Goal: Check status: Check status

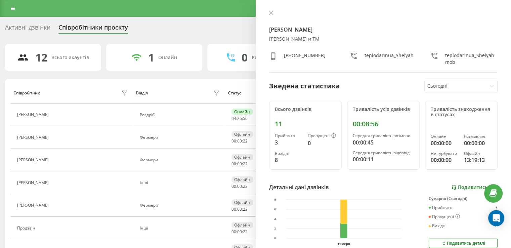
click at [472, 185] on link "Подивитись звіт" at bounding box center [474, 187] width 46 height 6
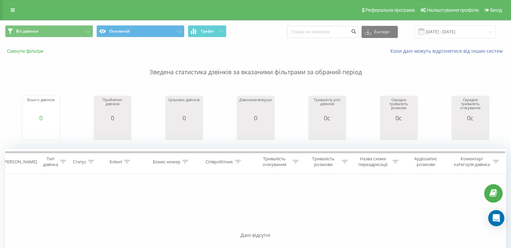
click at [37, 52] on button "Скинути фільтри" at bounding box center [26, 51] width 42 height 6
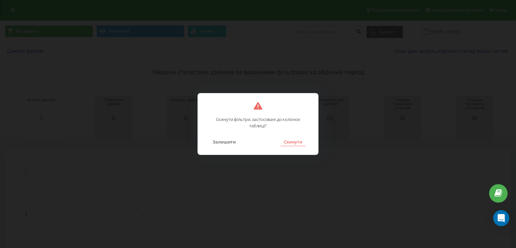
click at [294, 140] on button "Скинути" at bounding box center [292, 141] width 25 height 9
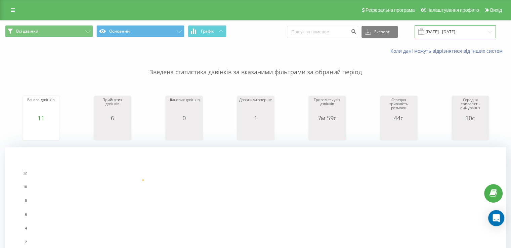
click at [446, 29] on input "[DATE] - [DATE]" at bounding box center [454, 31] width 81 height 13
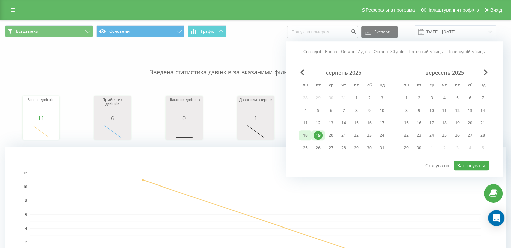
click at [301, 135] on div "18" at bounding box center [305, 135] width 9 height 9
click at [470, 163] on button "Застосувати" at bounding box center [471, 166] width 36 height 10
type input "[DATE] - [DATE]"
